Goal: Task Accomplishment & Management: Manage account settings

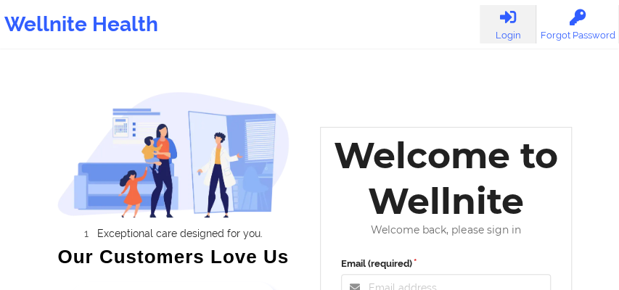
scroll to position [218, 0]
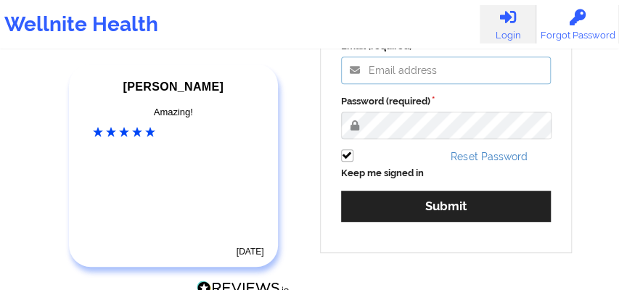
click at [385, 78] on input "Email (required)" at bounding box center [446, 71] width 210 height 28
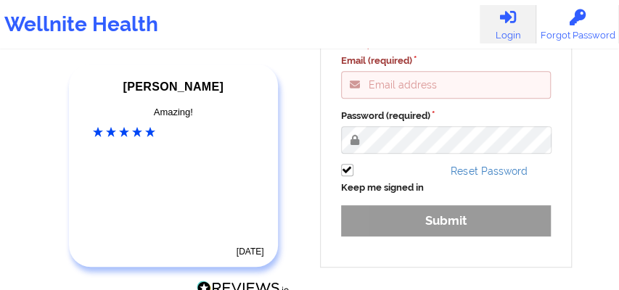
type input "[EMAIL_ADDRESS][DOMAIN_NAME]"
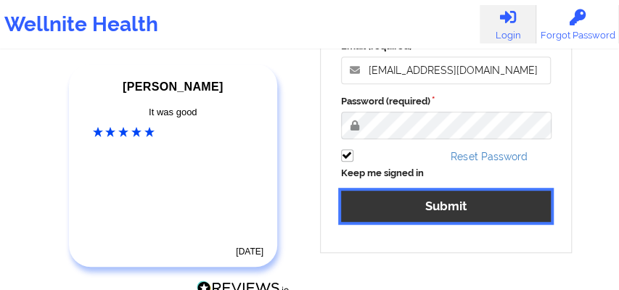
click at [426, 210] on button "Submit" at bounding box center [446, 206] width 210 height 31
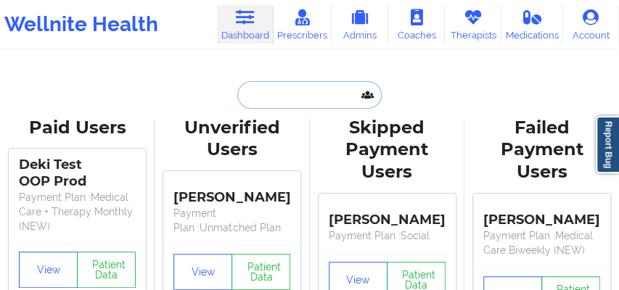
click at [276, 93] on input "text" at bounding box center [309, 95] width 144 height 28
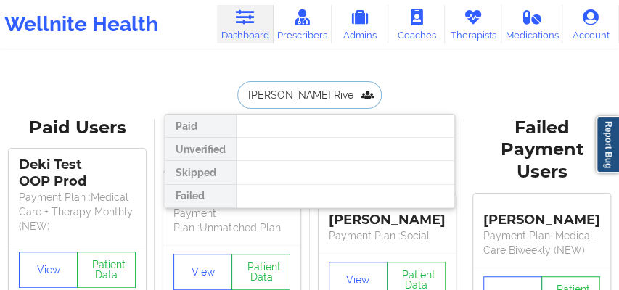
type input "[PERSON_NAME]"
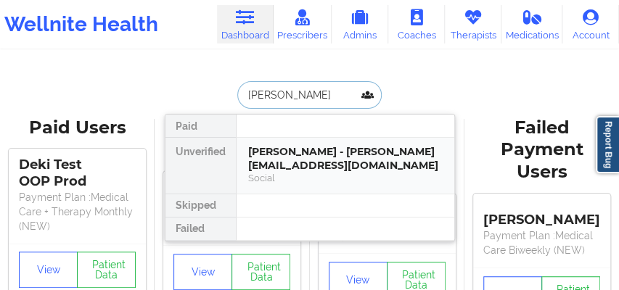
click at [287, 154] on div "[PERSON_NAME] - [PERSON_NAME][EMAIL_ADDRESS][DOMAIN_NAME]" at bounding box center [345, 158] width 194 height 27
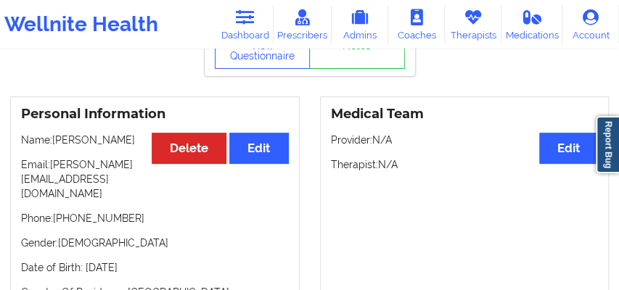
scroll to position [94, 0]
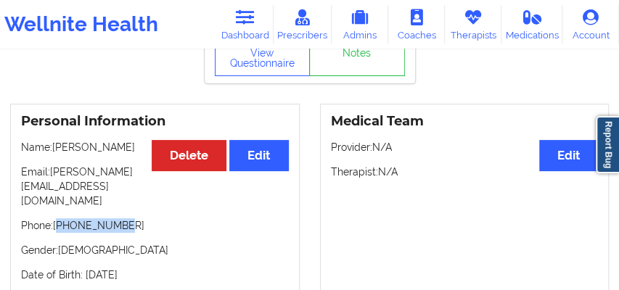
drag, startPoint x: 83, startPoint y: 215, endPoint x: 61, endPoint y: 213, distance: 21.8
click at [61, 218] on p "Phone: [PHONE_NUMBER]" at bounding box center [155, 225] width 268 height 15
copy p "15038881141"
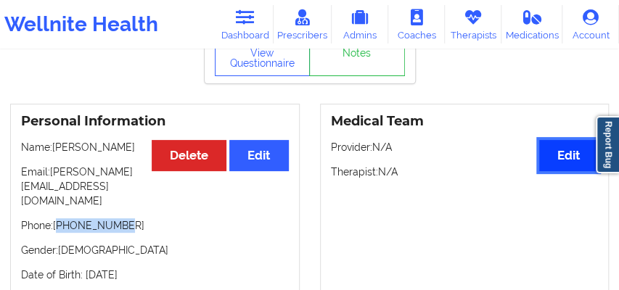
click at [559, 164] on button "Edit" at bounding box center [568, 155] width 59 height 31
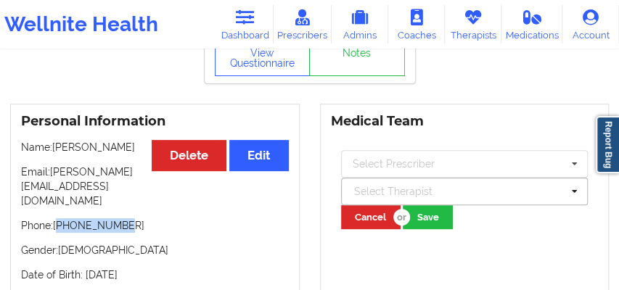
click at [371, 197] on div at bounding box center [458, 191] width 208 height 17
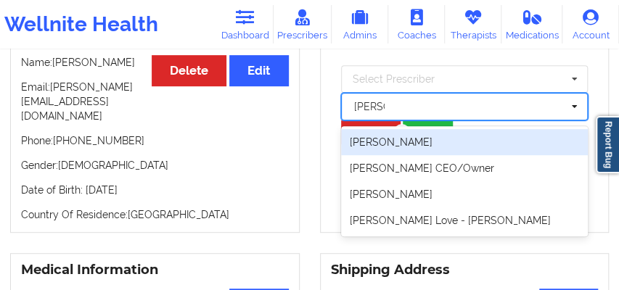
scroll to position [190, 0]
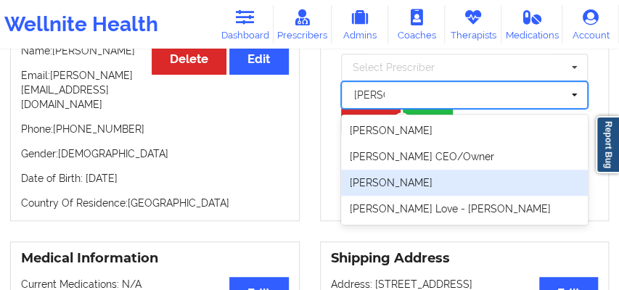
click at [399, 186] on div "[PERSON_NAME]" at bounding box center [464, 183] width 247 height 26
type input "[PERSON_NAME]"
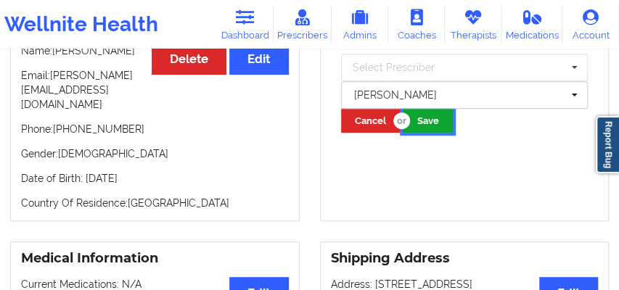
click at [435, 133] on button "Save" at bounding box center [428, 121] width 50 height 24
